Goal: Obtain resource: Obtain resource

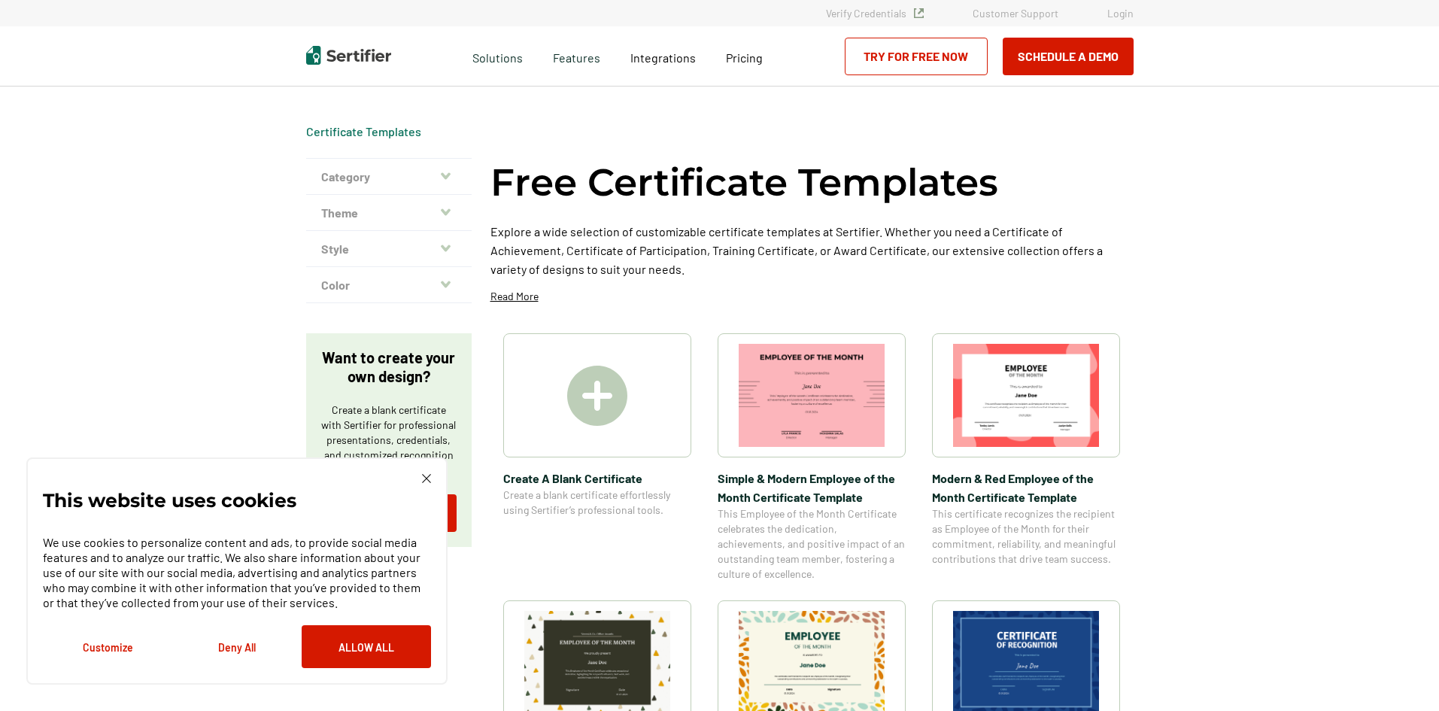
click at [446, 171] on icon "button" at bounding box center [446, 176] width 10 height 12
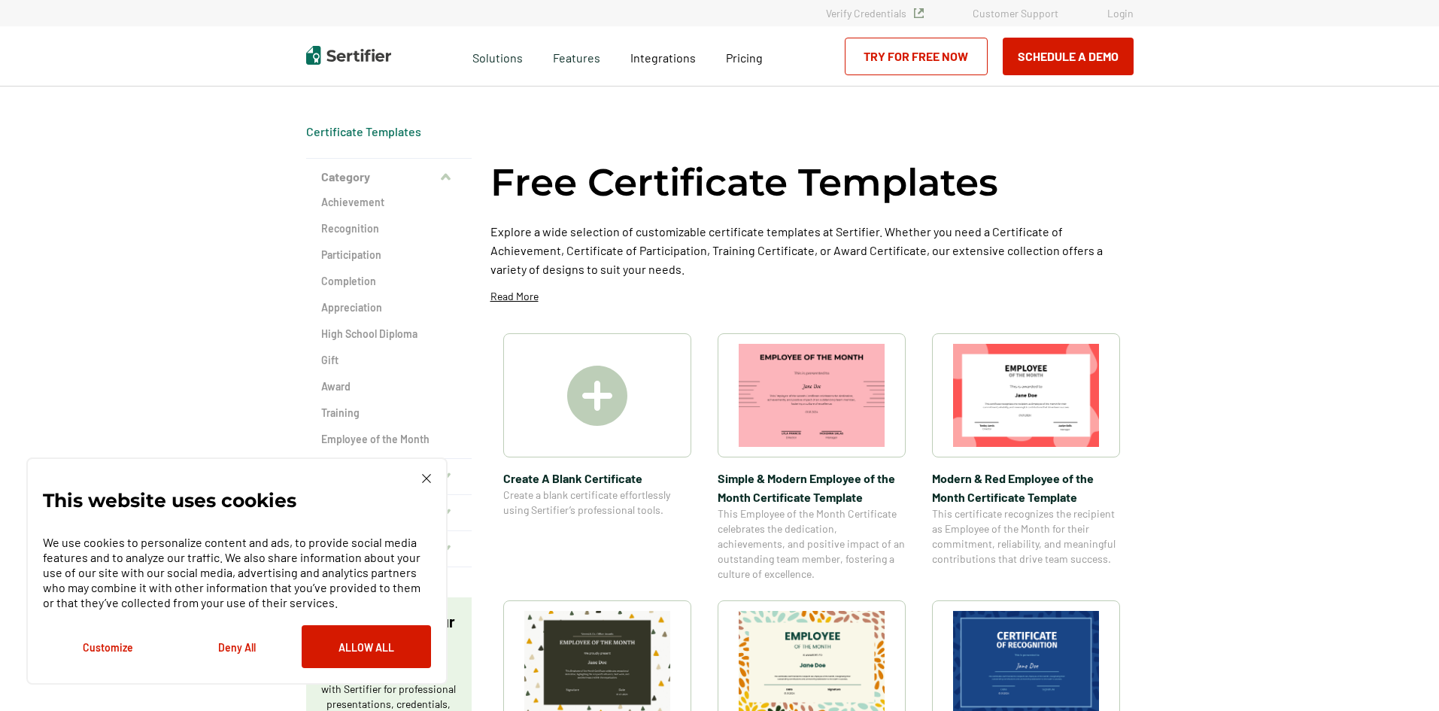
click at [424, 481] on img at bounding box center [426, 478] width 9 height 9
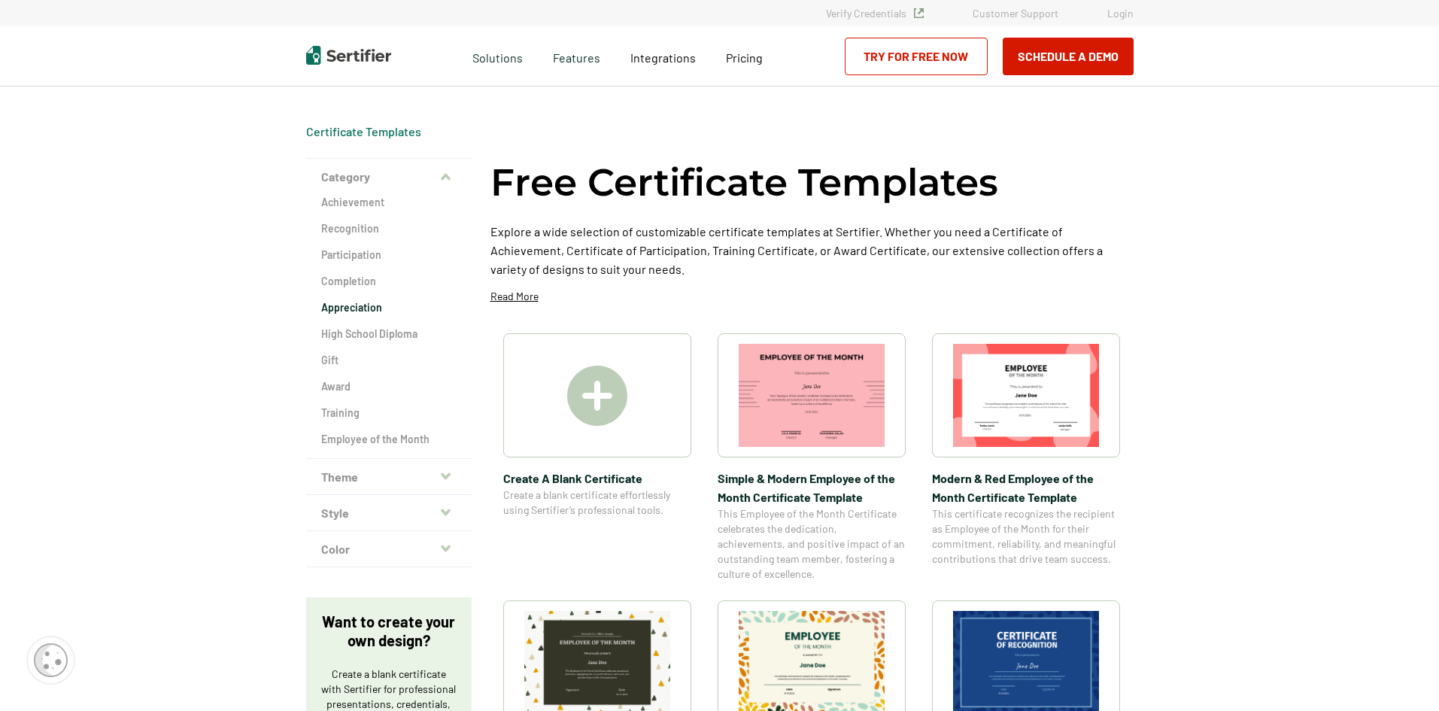
click at [371, 310] on h2 "Appreciation" at bounding box center [388, 307] width 135 height 15
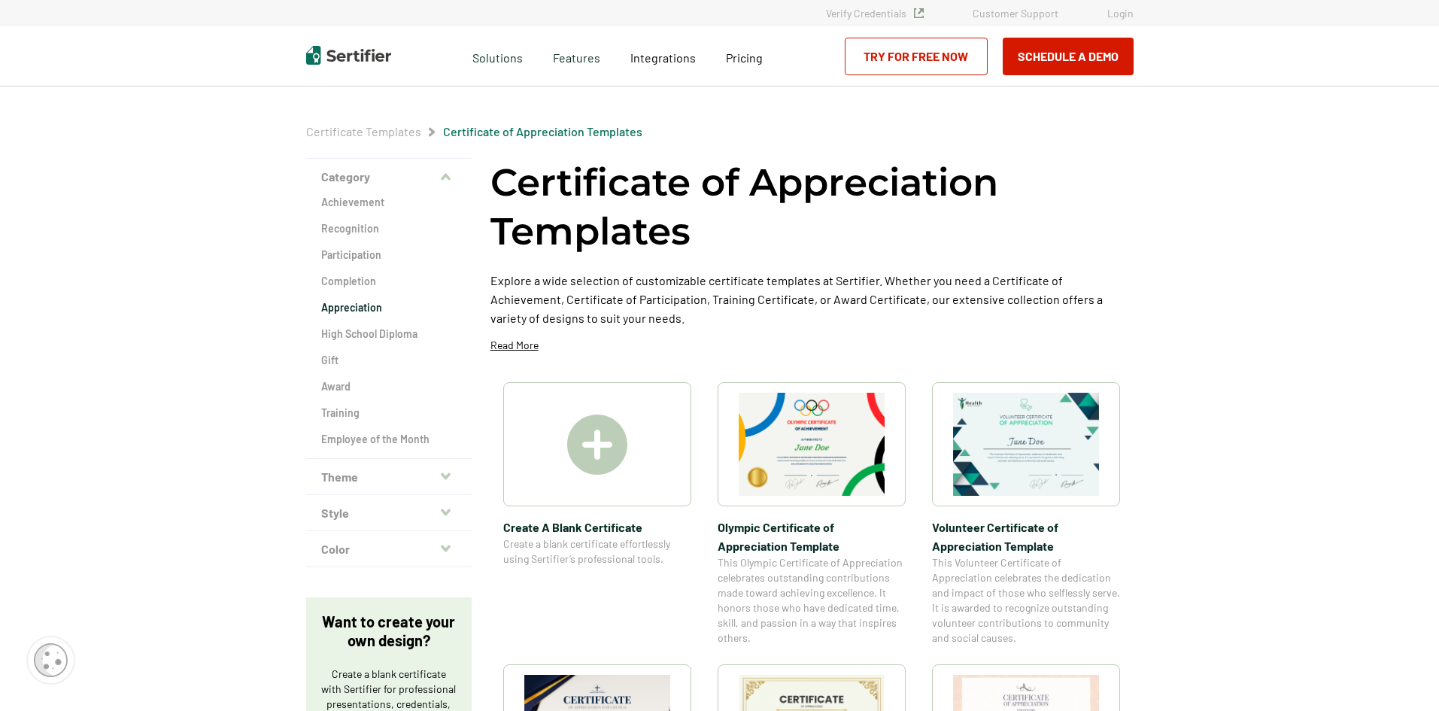
click at [450, 474] on icon "button" at bounding box center [446, 475] width 10 height 7
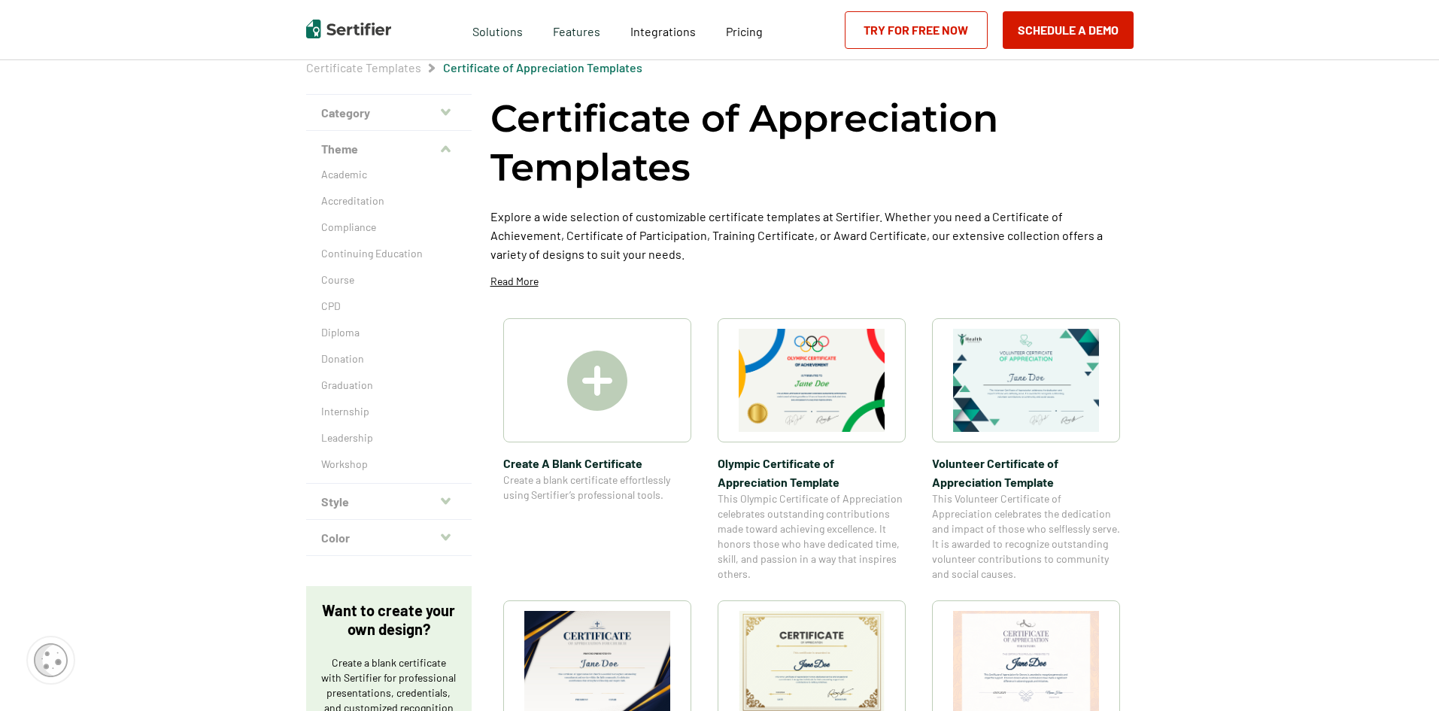
scroll to position [226, 0]
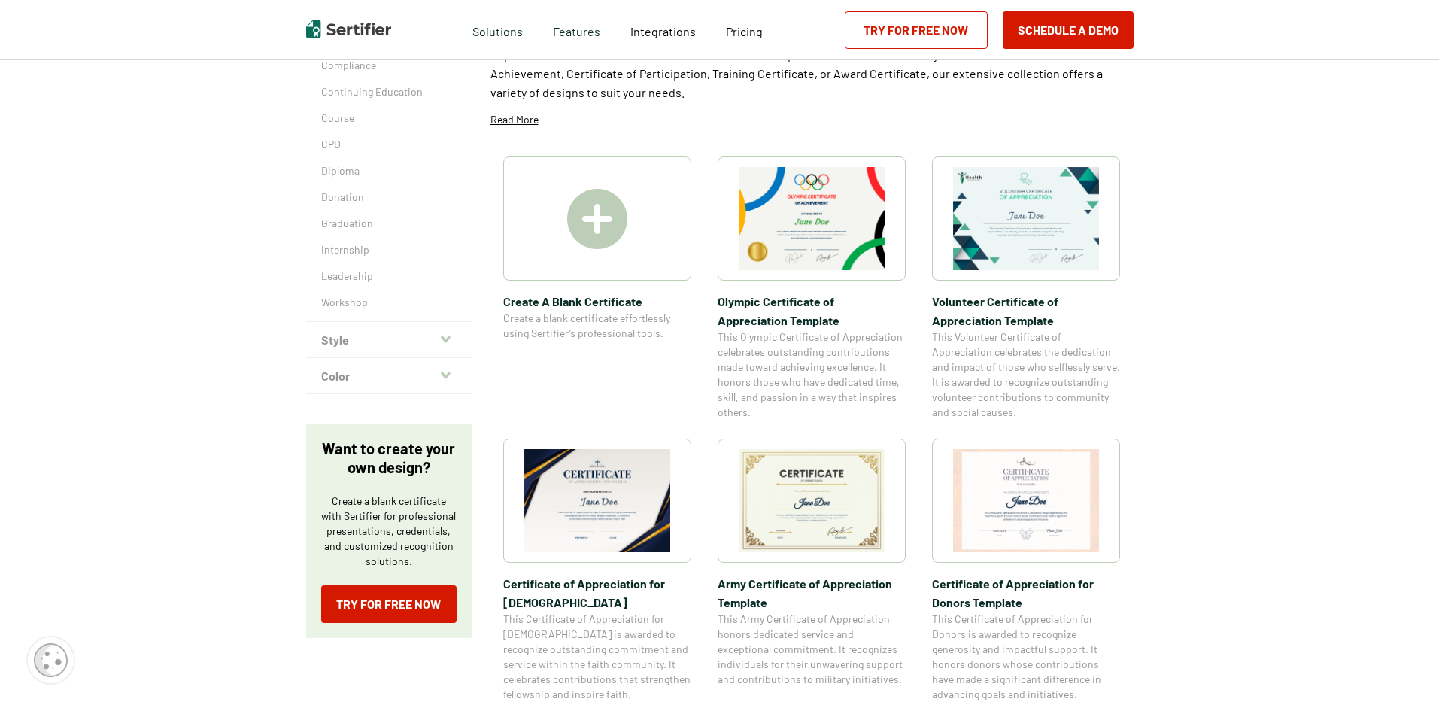
click at [447, 338] on icon "button" at bounding box center [446, 338] width 10 height 7
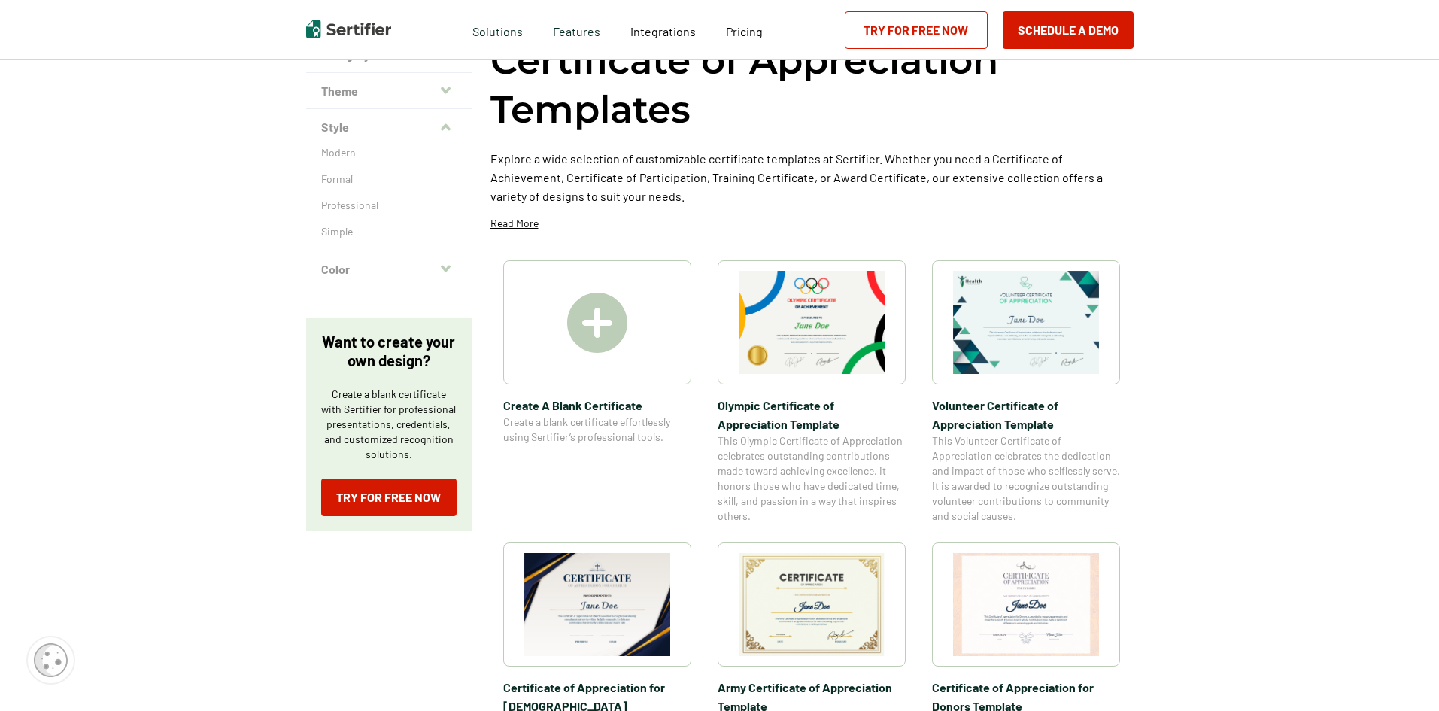
scroll to position [75, 0]
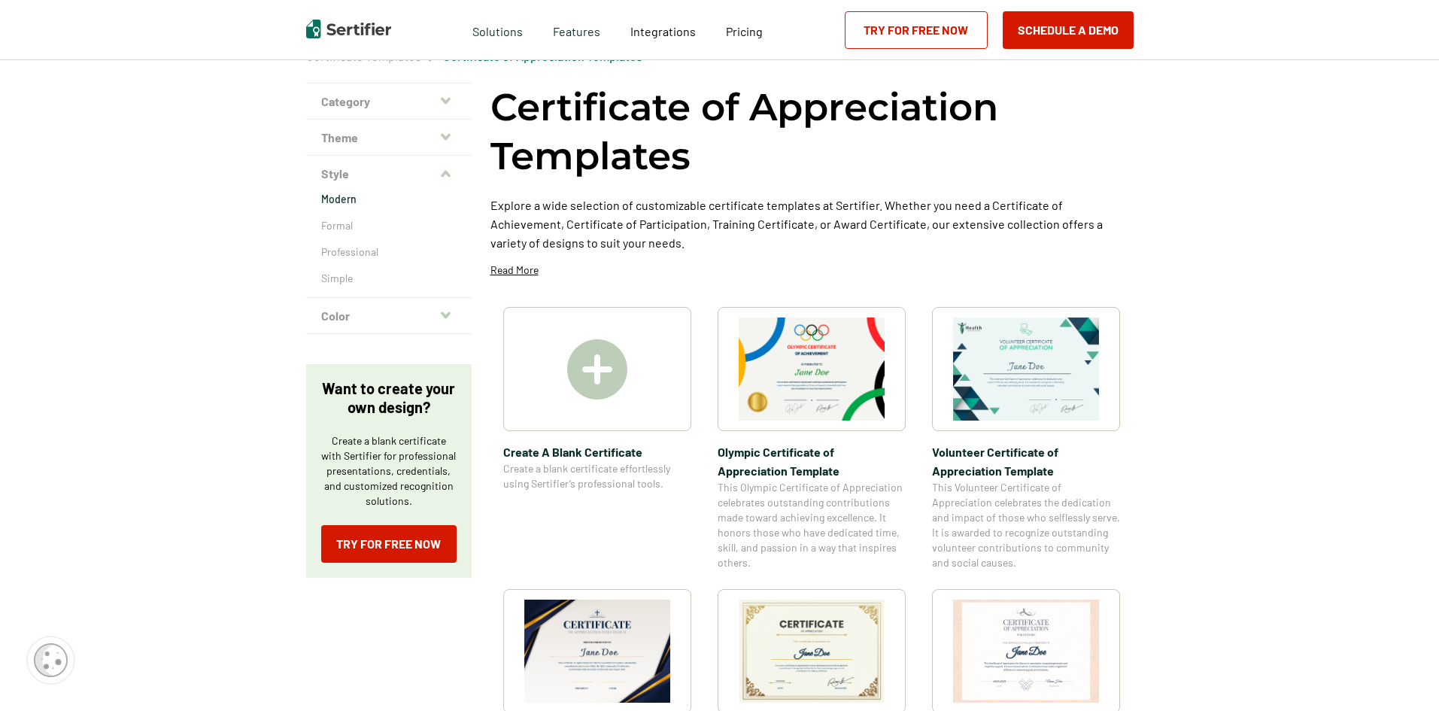
click at [386, 197] on p "Modern" at bounding box center [388, 199] width 135 height 15
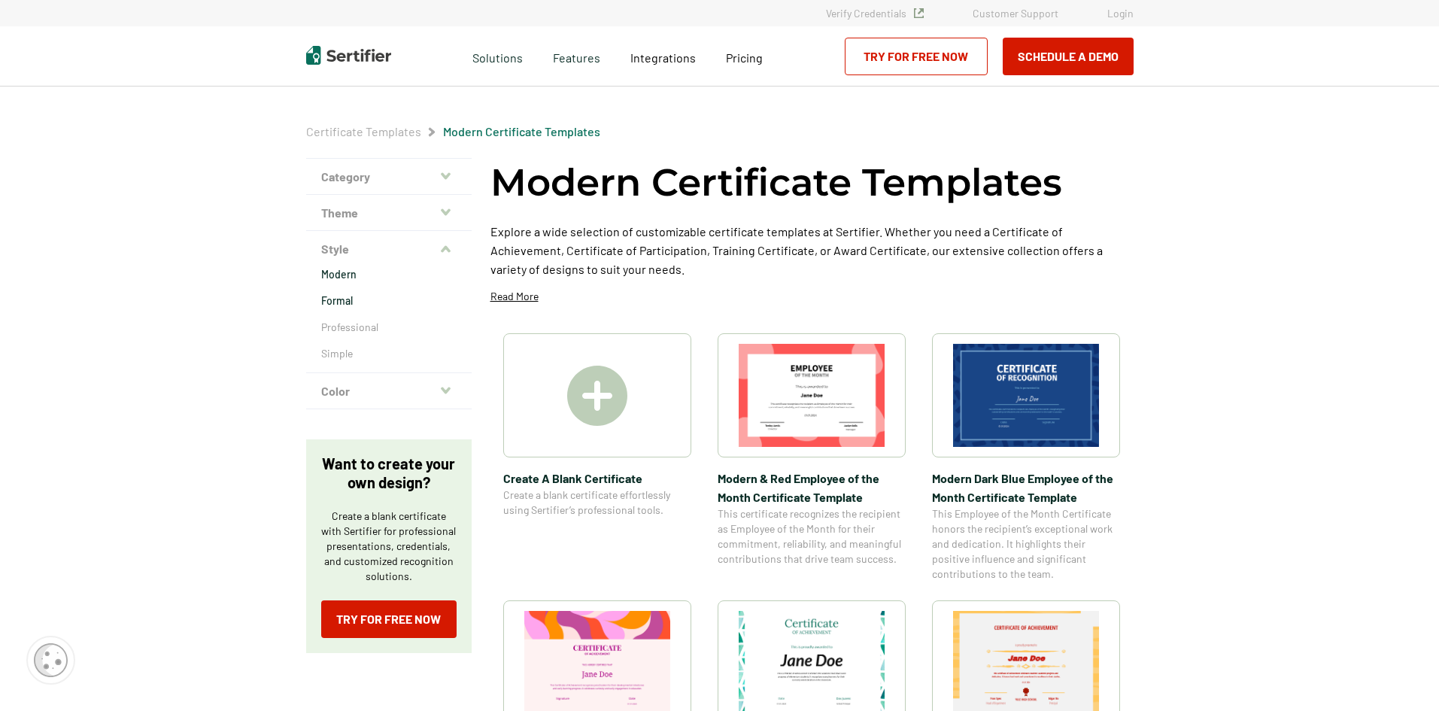
click at [349, 300] on p "Formal" at bounding box center [388, 300] width 135 height 15
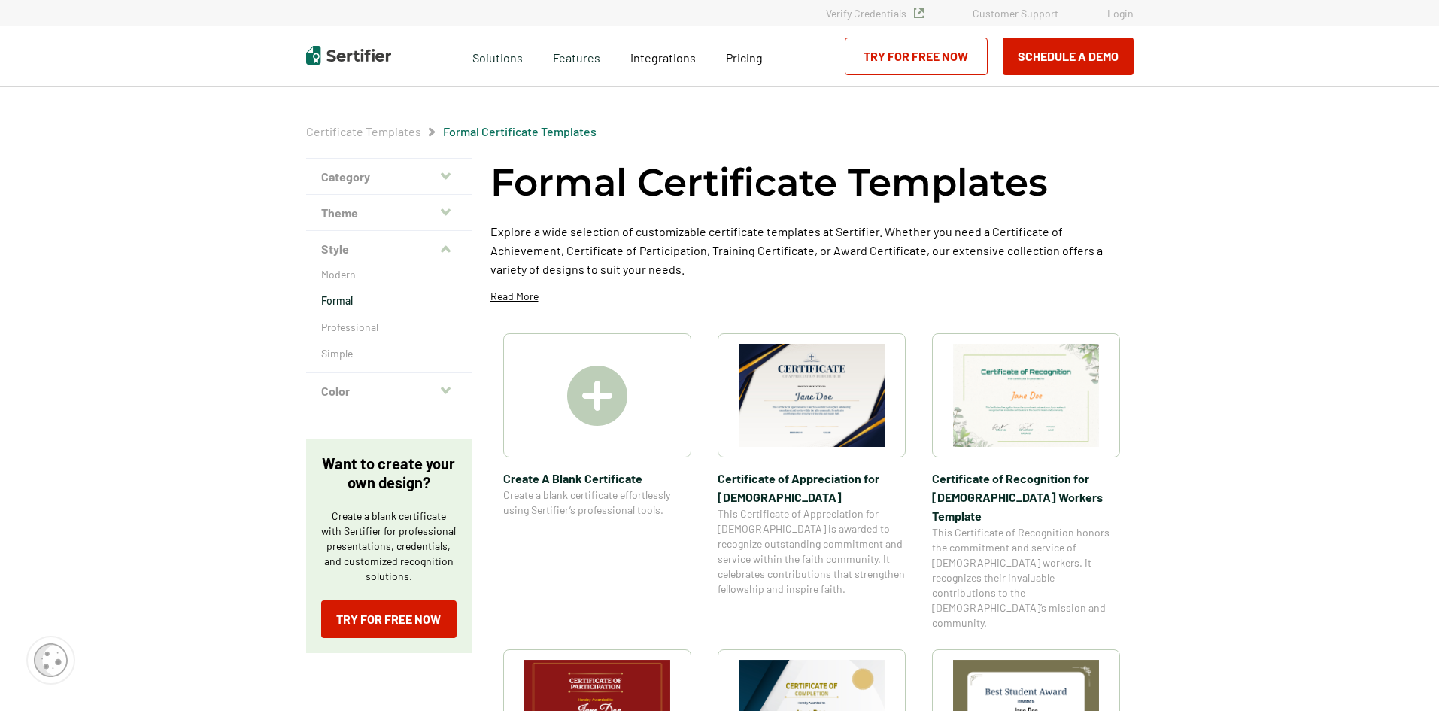
click at [354, 318] on div "Modern Formal Professional Simple" at bounding box center [388, 319] width 165 height 105
click at [354, 327] on p "Professional" at bounding box center [388, 327] width 135 height 15
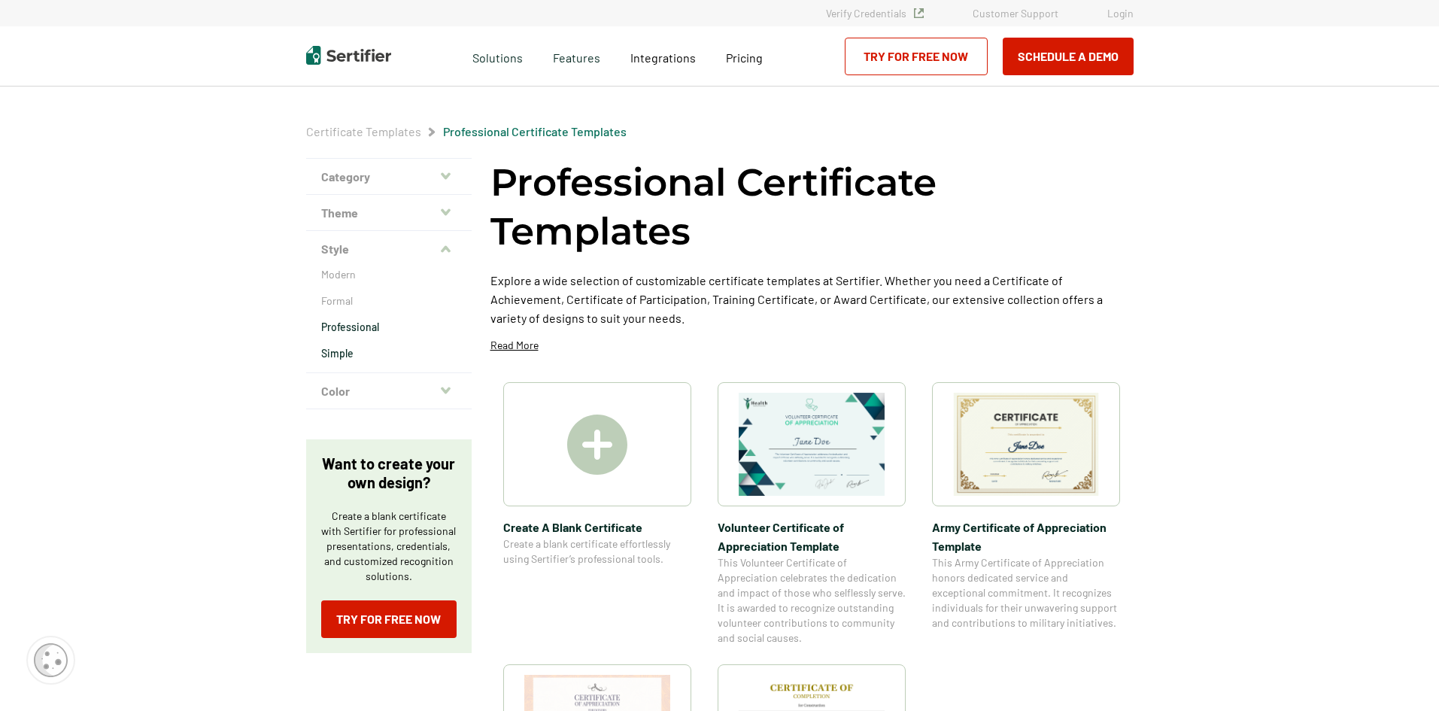
click at [346, 349] on p "Simple" at bounding box center [388, 353] width 135 height 15
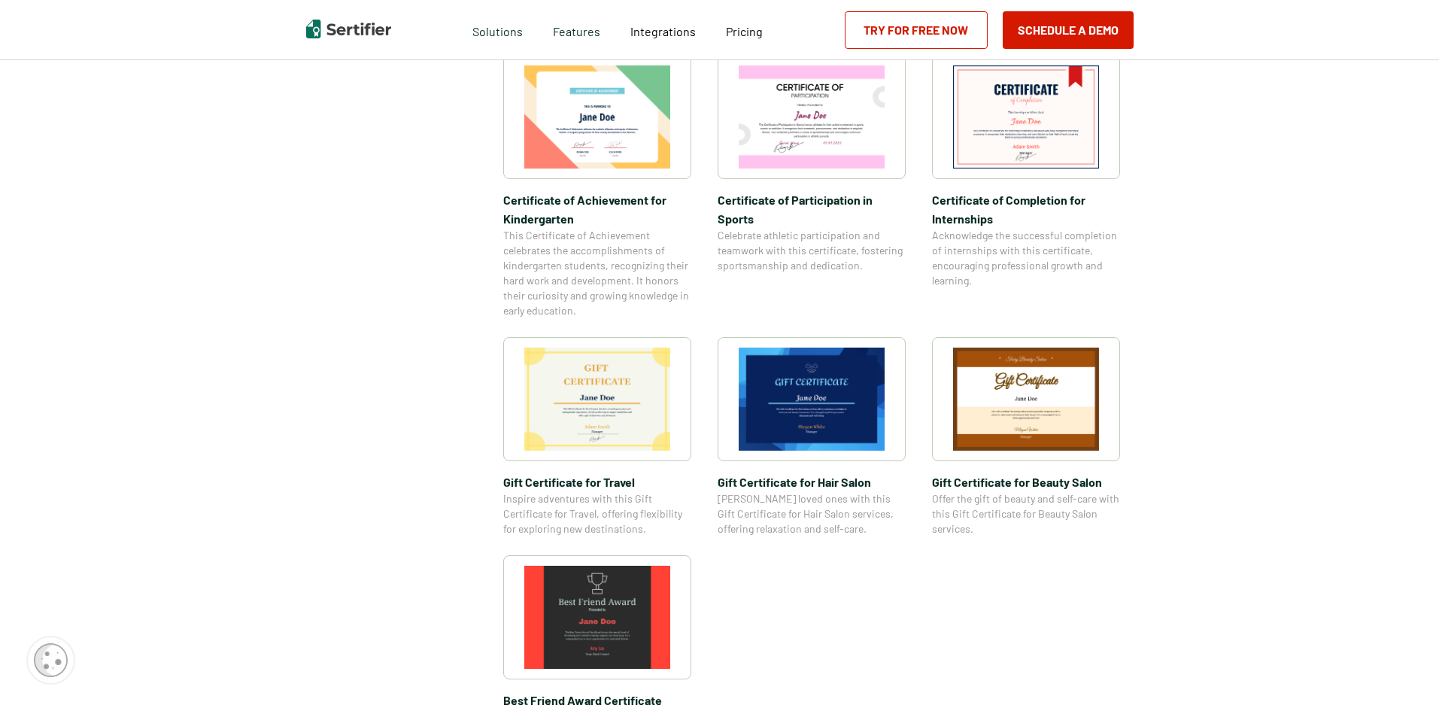
scroll to position [301, 0]
